Goal: Download file/media

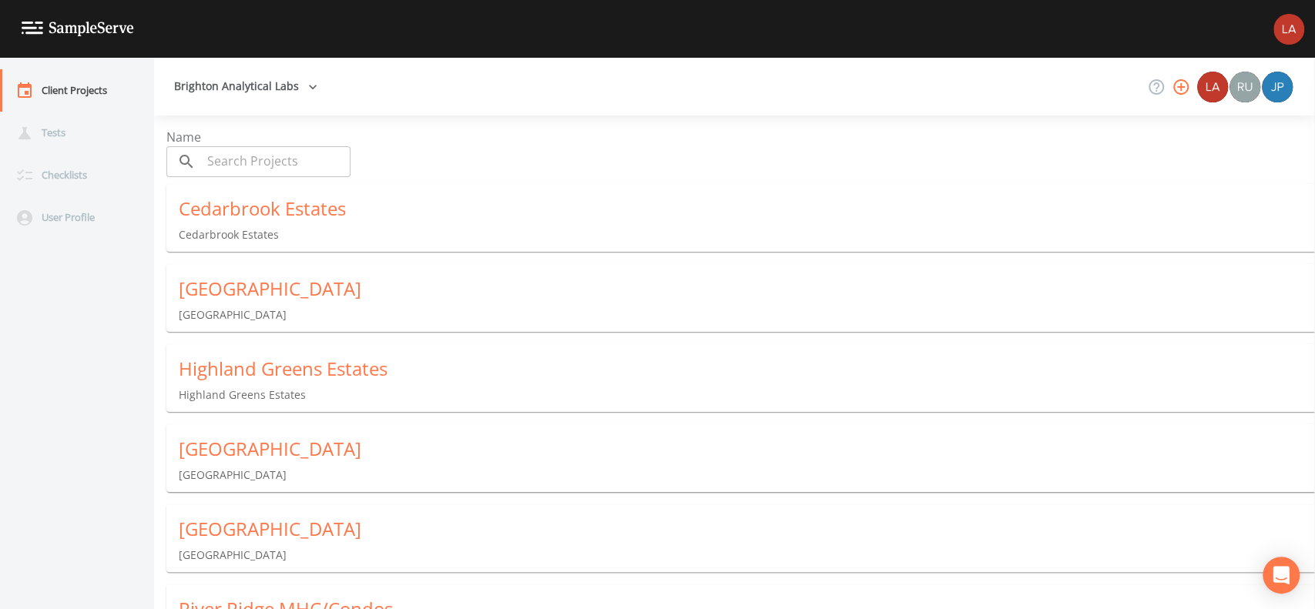
scroll to position [102, 0]
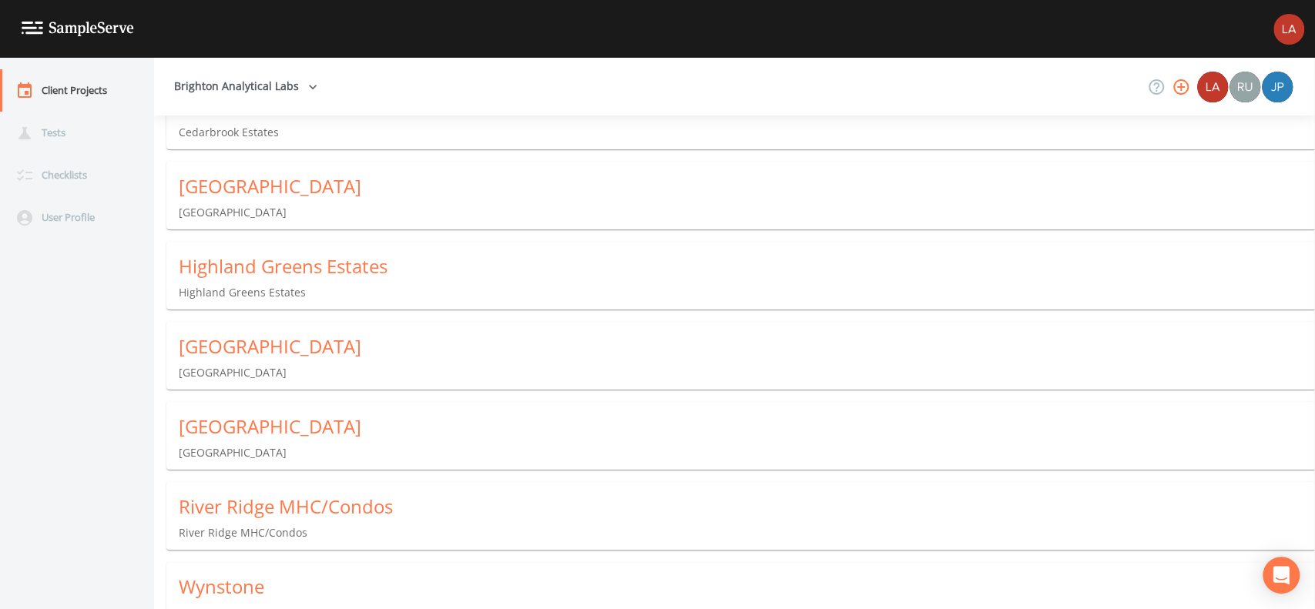
click at [401, 353] on div "[GEOGRAPHIC_DATA]" at bounding box center [747, 346] width 1137 height 25
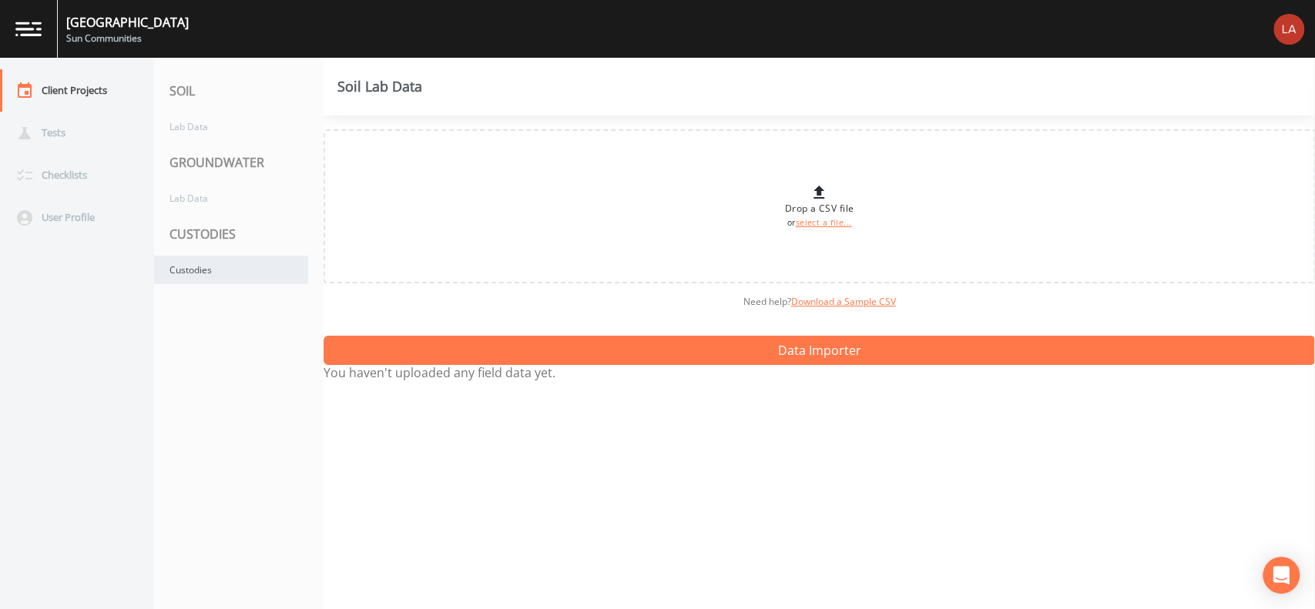
click at [280, 269] on div "Custodies" at bounding box center [231, 270] width 154 height 29
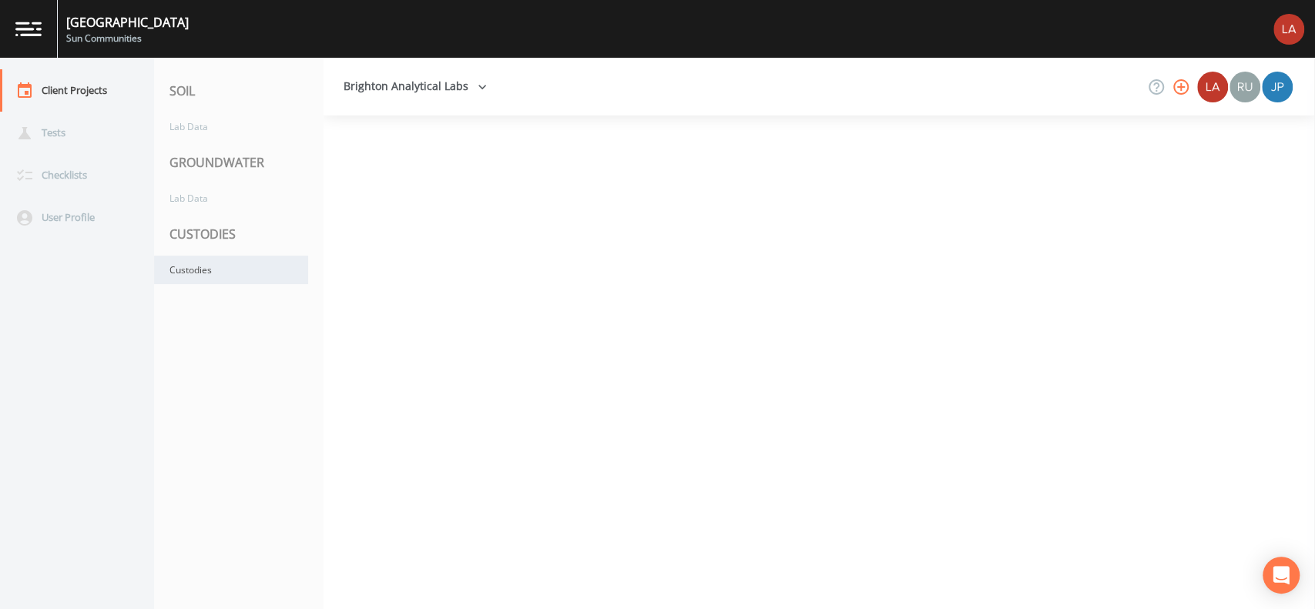
click at [280, 269] on div "Custodies" at bounding box center [231, 270] width 154 height 29
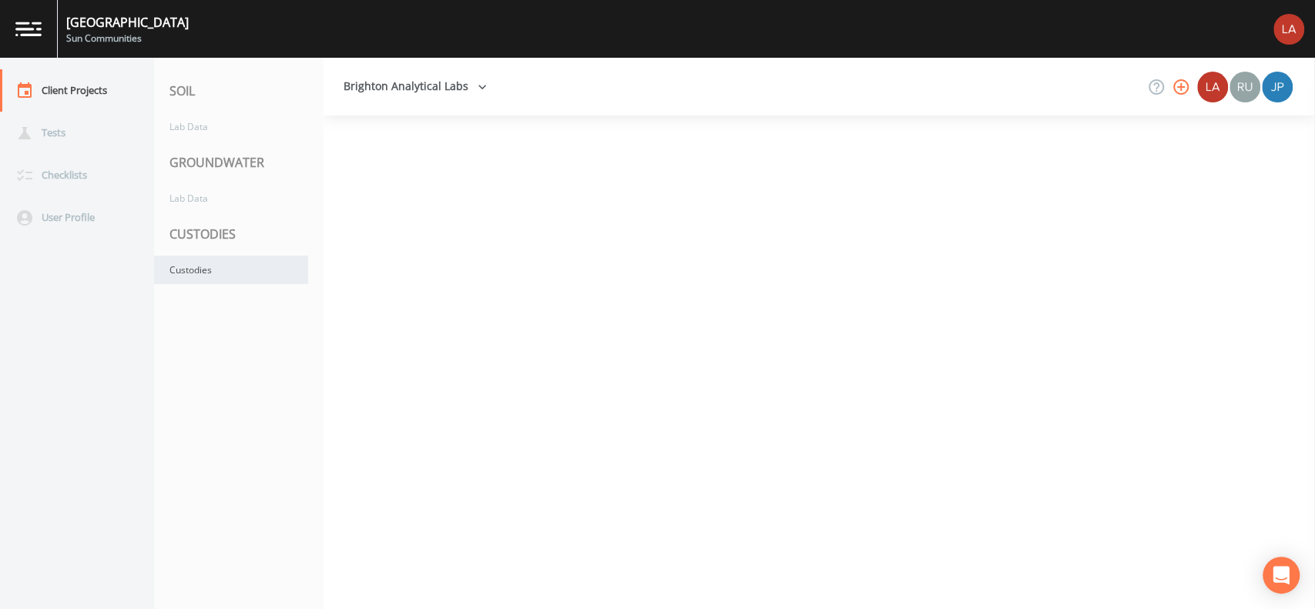
click at [280, 269] on div "Custodies" at bounding box center [231, 270] width 154 height 29
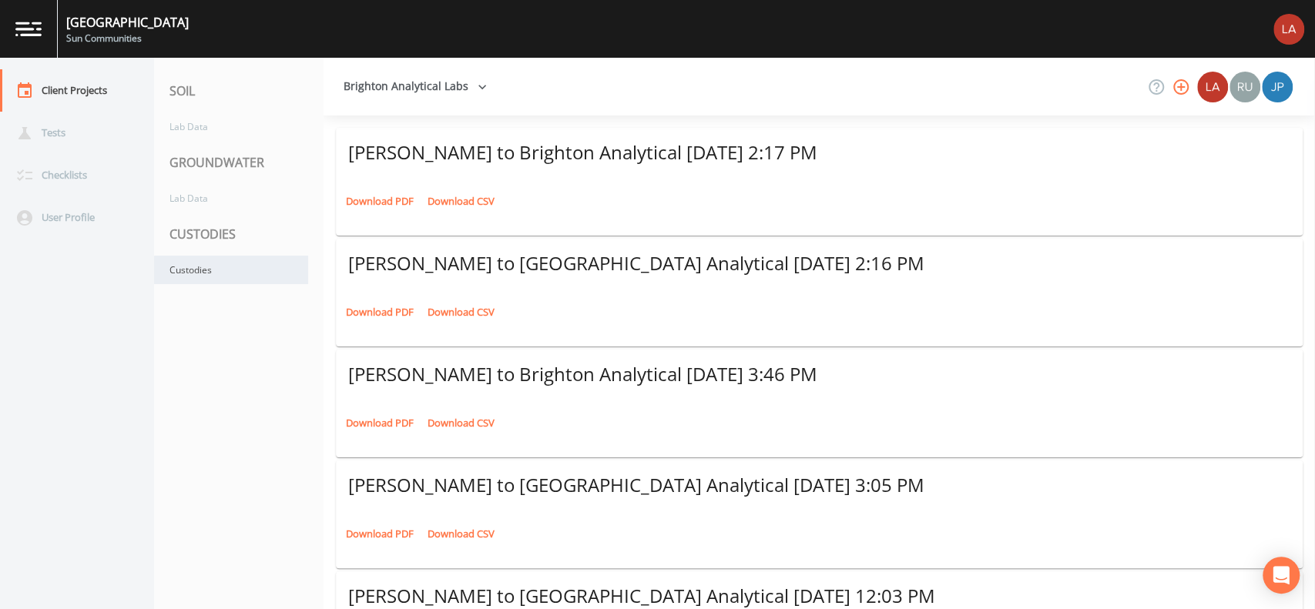
click at [244, 270] on div "Custodies" at bounding box center [231, 270] width 154 height 29
click at [374, 200] on link "Download PDF" at bounding box center [380, 202] width 76 height 24
click at [380, 316] on link "Download PDF" at bounding box center [380, 313] width 76 height 24
click at [384, 210] on link "Download PDF" at bounding box center [380, 202] width 76 height 24
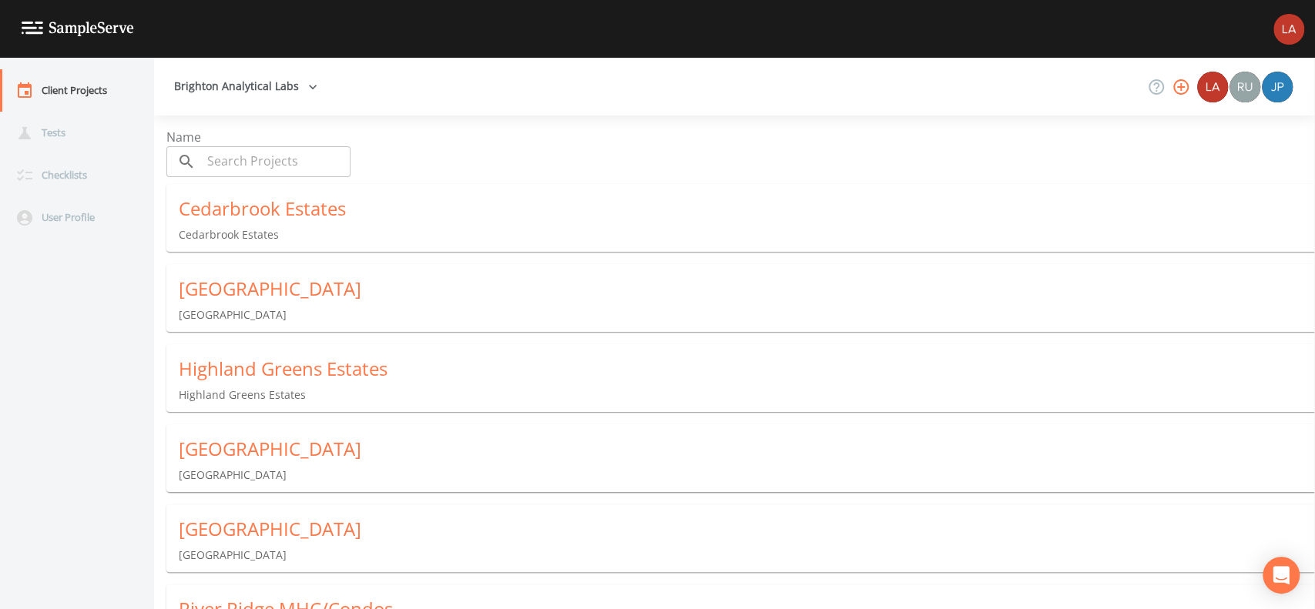
click at [270, 446] on div "[GEOGRAPHIC_DATA]" at bounding box center [747, 449] width 1137 height 25
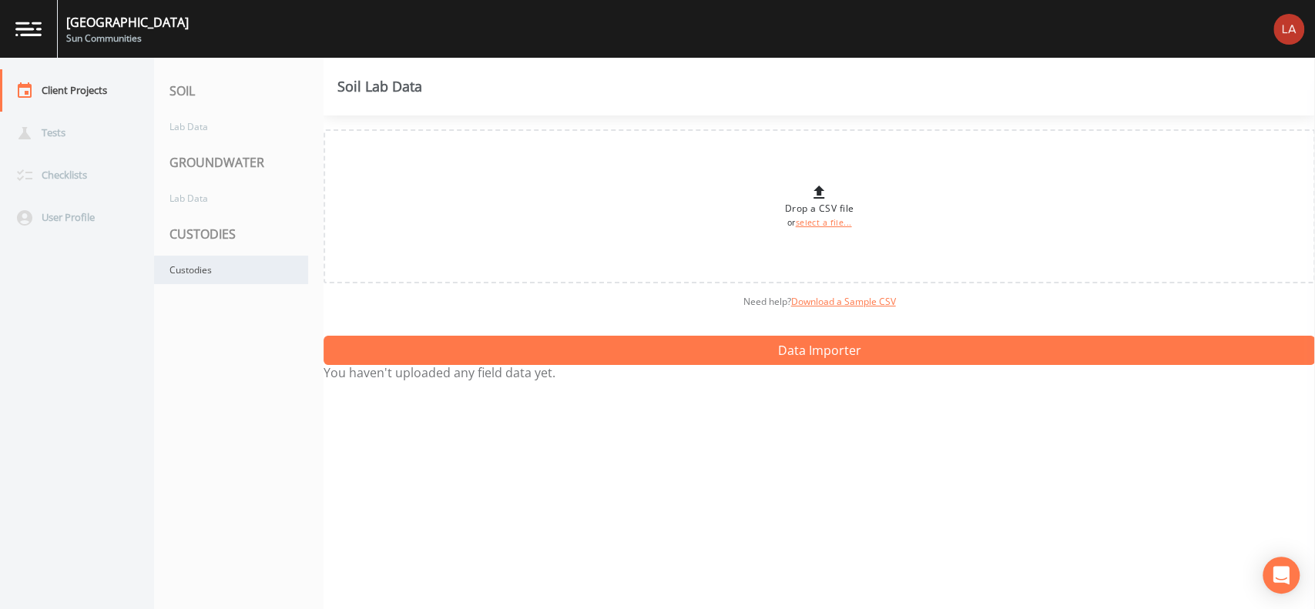
click at [247, 269] on div "Custodies" at bounding box center [231, 270] width 154 height 29
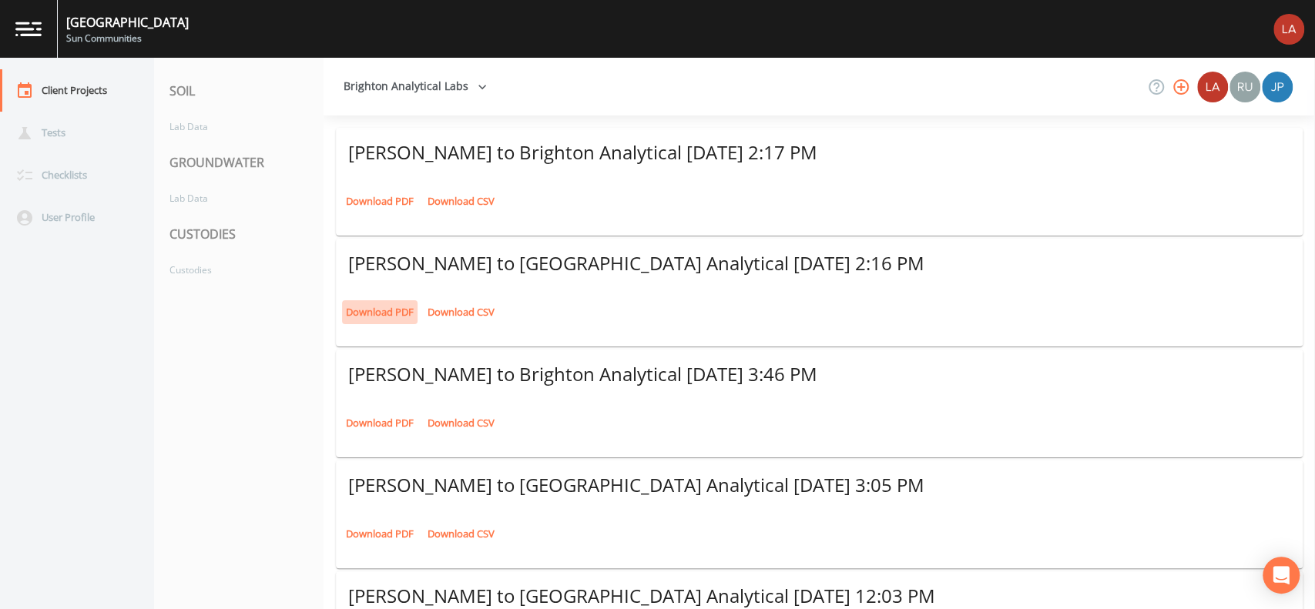
click at [383, 304] on link "Download PDF" at bounding box center [380, 313] width 76 height 24
